Goal: Task Accomplishment & Management: Manage account settings

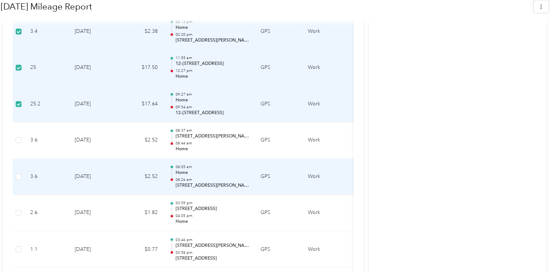
scroll to position [619, 0]
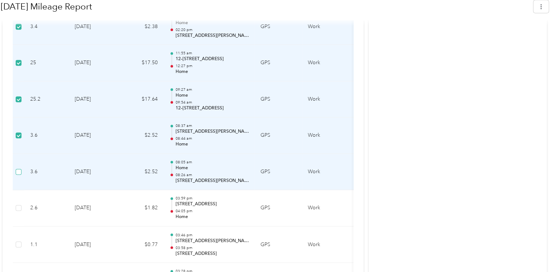
click at [16, 174] on label at bounding box center [19, 172] width 6 height 8
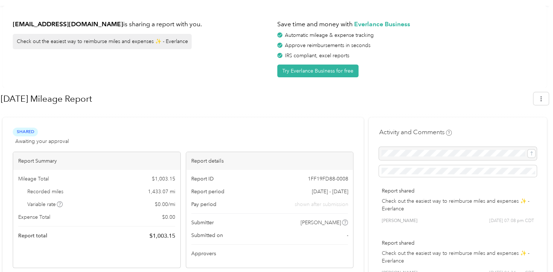
scroll to position [0, 0]
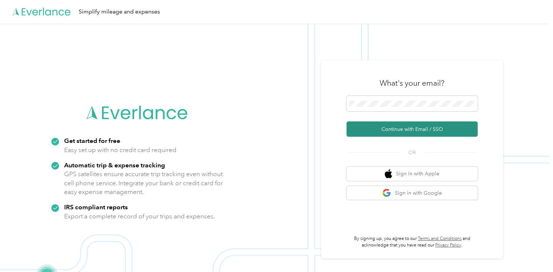
click at [378, 129] on button "Continue with Email / SSO" at bounding box center [411, 128] width 131 height 15
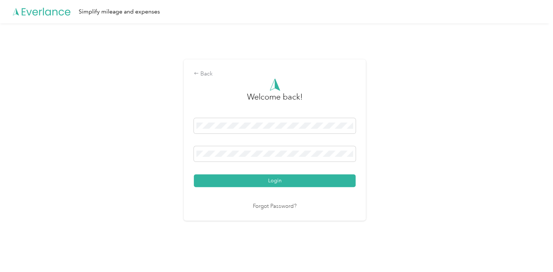
click at [286, 207] on link "Forgot Password?" at bounding box center [275, 206] width 44 height 8
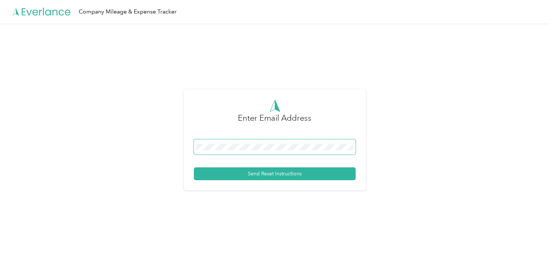
click at [244, 150] on span at bounding box center [275, 146] width 162 height 15
click at [250, 169] on button "Send Reset Instructions" at bounding box center [275, 173] width 162 height 13
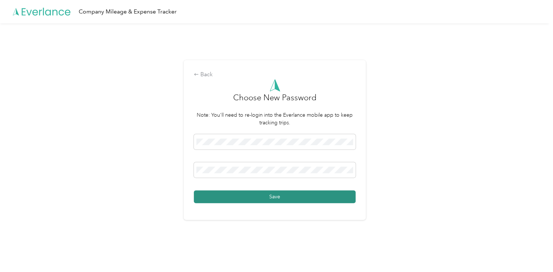
click at [261, 200] on button "Save" at bounding box center [275, 196] width 162 height 13
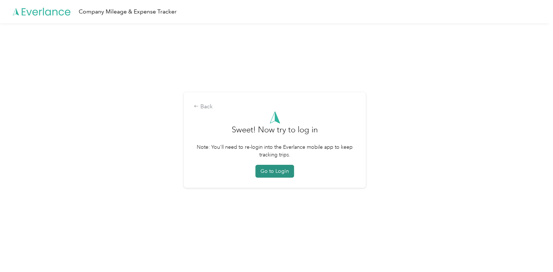
click at [288, 173] on button "Go to Login" at bounding box center [274, 171] width 39 height 13
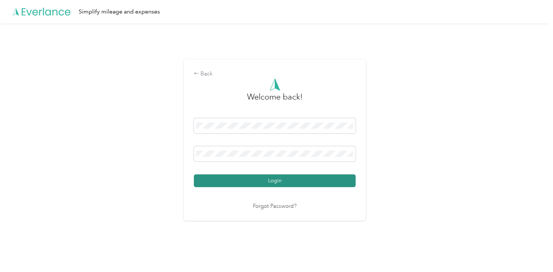
click at [260, 179] on button "Login" at bounding box center [275, 180] width 162 height 13
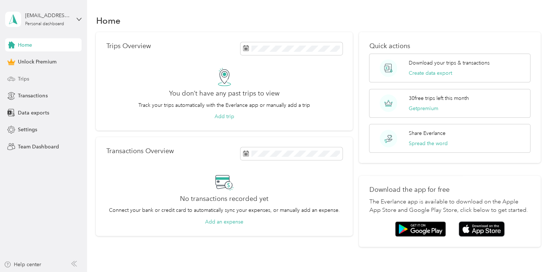
click at [29, 80] on span "Trips" at bounding box center [23, 79] width 11 height 8
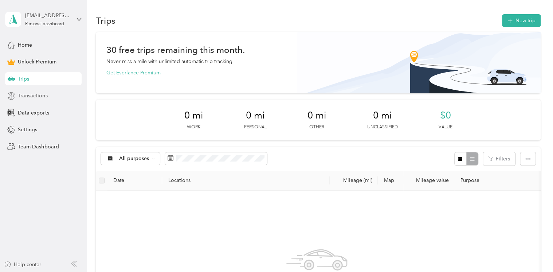
click at [32, 93] on span "Transactions" at bounding box center [32, 96] width 29 height 8
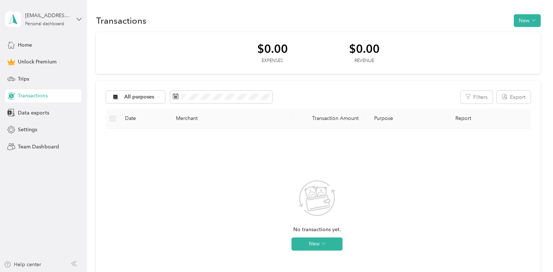
click at [78, 18] on icon at bounding box center [78, 19] width 5 height 5
click at [129, 183] on div "No transactions yet. New" at bounding box center [317, 220] width 410 height 173
click at [78, 20] on icon at bounding box center [78, 19] width 5 height 5
click at [70, 63] on div "You’re signed in as dgonzalez@gflenv.com Log out" at bounding box center [81, 47] width 153 height 41
